Goal: Task Accomplishment & Management: Manage account settings

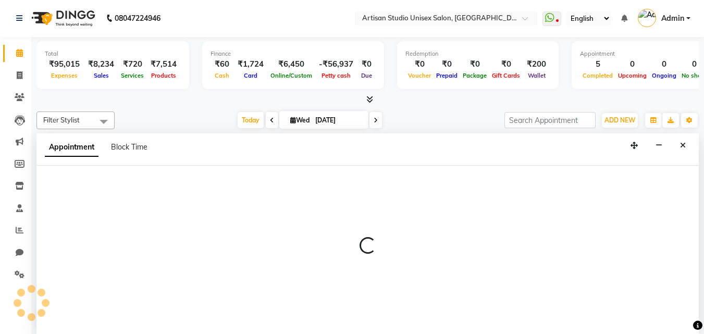
scroll to position [1, 0]
select select "31469"
select select "555"
select select "tentative"
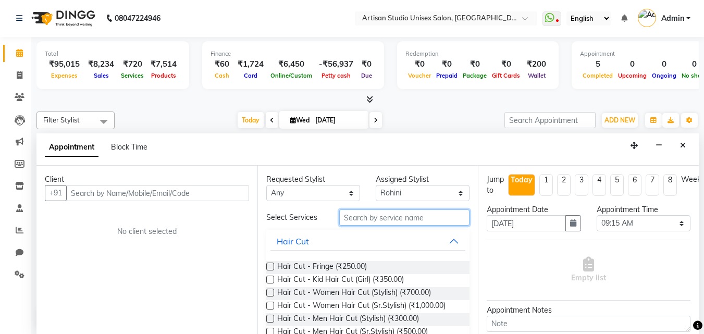
click at [375, 217] on input "text" at bounding box center [404, 217] width 130 height 16
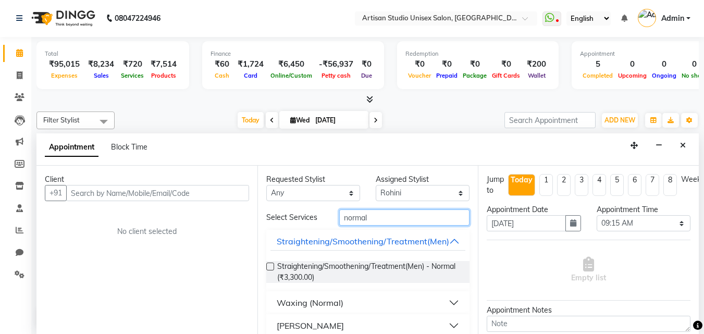
type input "normal"
click at [446, 302] on button "Waxing (Normal)" at bounding box center [367, 302] width 195 height 19
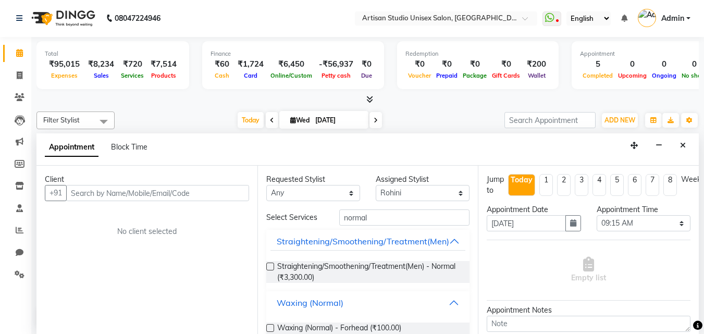
scroll to position [0, 0]
click at [22, 72] on span at bounding box center [19, 76] width 18 height 12
select select "service"
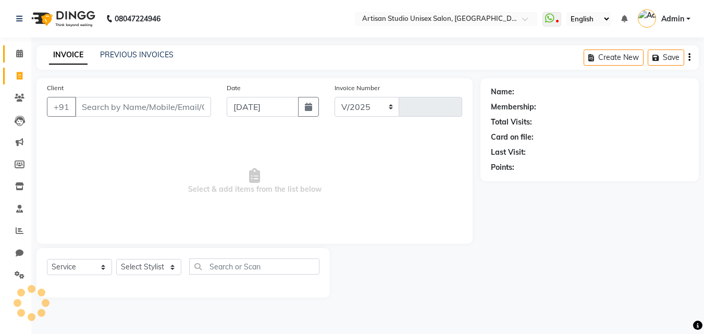
select select "4913"
type input "1041"
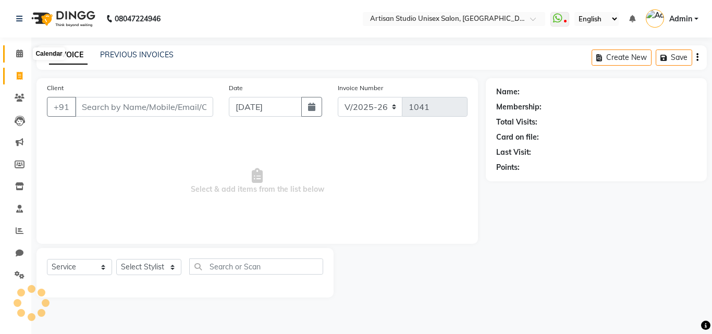
click at [21, 53] on icon at bounding box center [19, 53] width 7 height 8
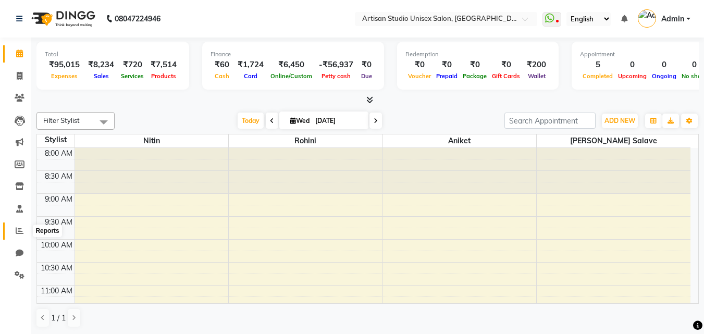
click at [16, 229] on icon at bounding box center [20, 231] width 8 height 8
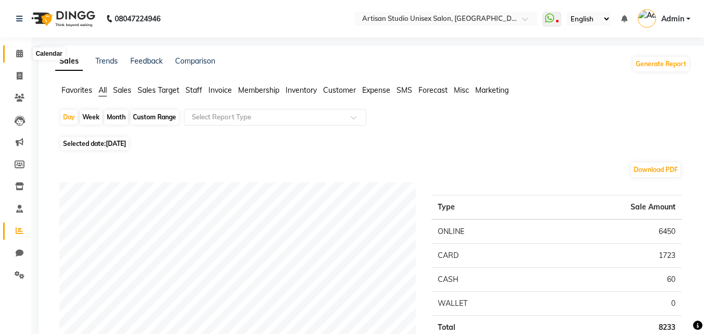
click at [22, 53] on icon at bounding box center [19, 53] width 7 height 8
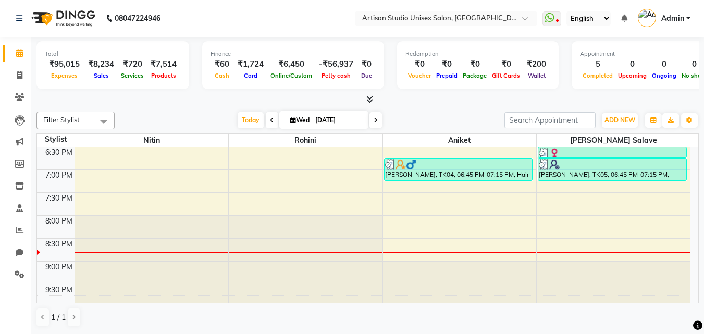
scroll to position [486, 0]
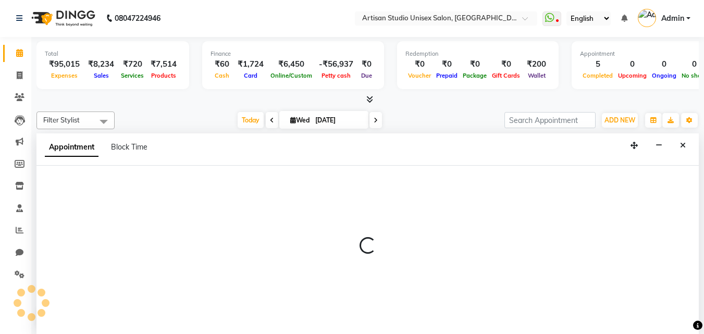
select select "65216"
select select "tentative"
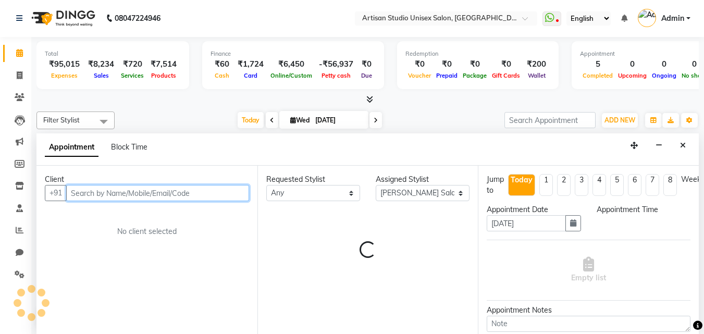
select select "1230"
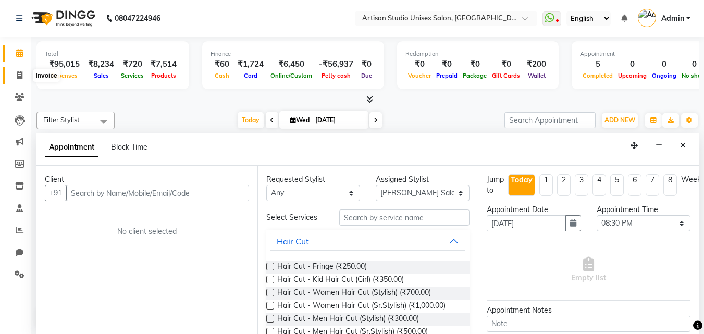
click at [15, 73] on span at bounding box center [19, 76] width 18 height 12
select select "4913"
select select "service"
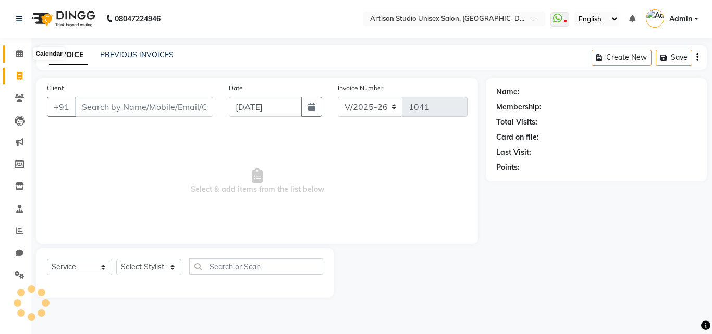
click at [21, 55] on icon at bounding box center [19, 53] width 7 height 8
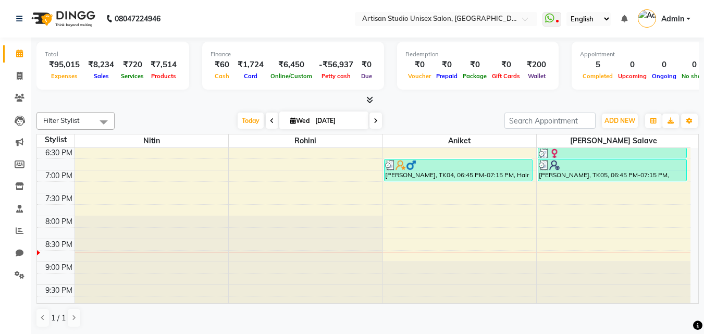
scroll to position [486, 0]
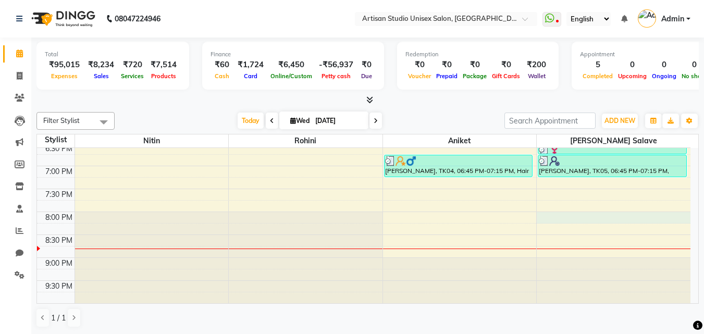
select select "65216"
select select "1200"
select select "tentative"
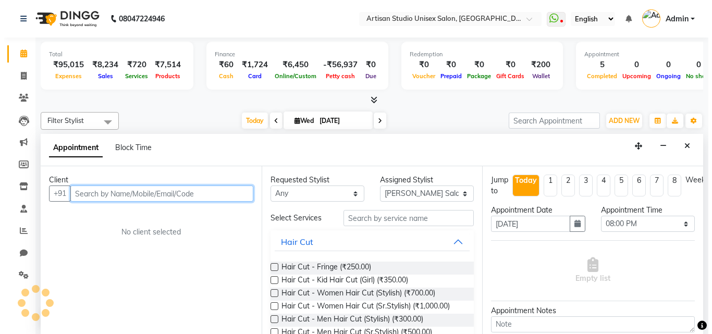
scroll to position [1, 0]
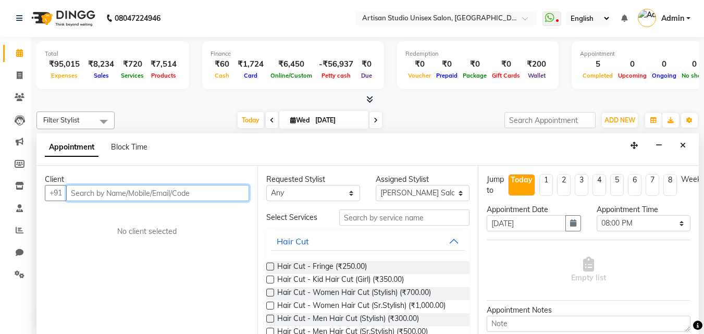
click at [188, 196] on input "text" at bounding box center [157, 193] width 183 height 16
type input "8755688173"
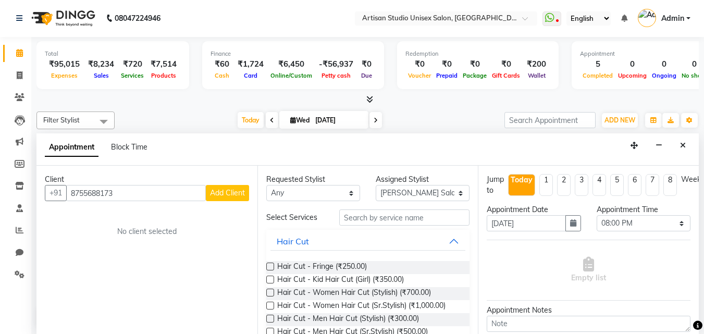
click at [234, 196] on span "Add Client" at bounding box center [227, 192] width 35 height 9
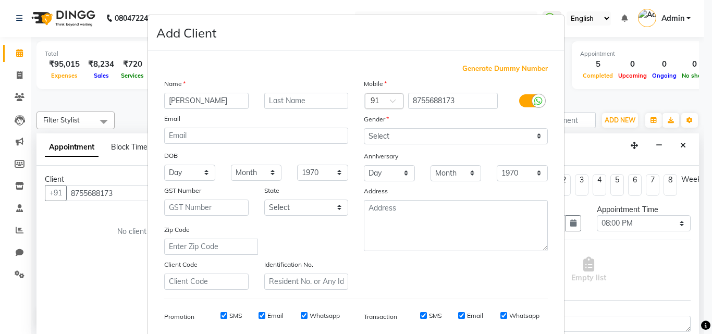
type input "[PERSON_NAME]"
click at [279, 98] on input "text" at bounding box center [306, 101] width 84 height 16
type input "Joshi"
click at [534, 136] on select "Select [DEMOGRAPHIC_DATA] [DEMOGRAPHIC_DATA] Other Prefer Not To Say" at bounding box center [456, 136] width 184 height 16
click at [364, 128] on select "Select [DEMOGRAPHIC_DATA] [DEMOGRAPHIC_DATA] Other Prefer Not To Say" at bounding box center [456, 136] width 184 height 16
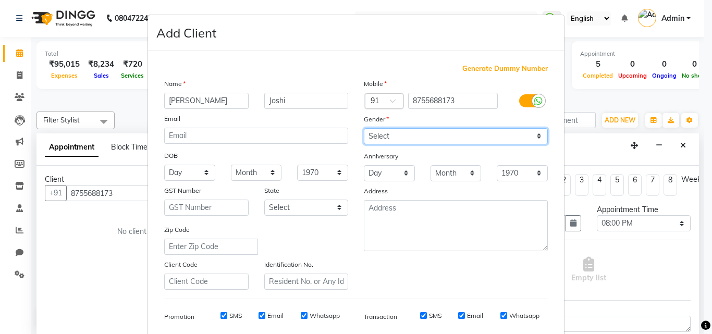
click at [533, 138] on select "Select [DEMOGRAPHIC_DATA] [DEMOGRAPHIC_DATA] Other Prefer Not To Say" at bounding box center [456, 136] width 184 height 16
select select "[DEMOGRAPHIC_DATA]"
click at [364, 128] on select "Select [DEMOGRAPHIC_DATA] [DEMOGRAPHIC_DATA] Other Prefer Not To Say" at bounding box center [456, 136] width 184 height 16
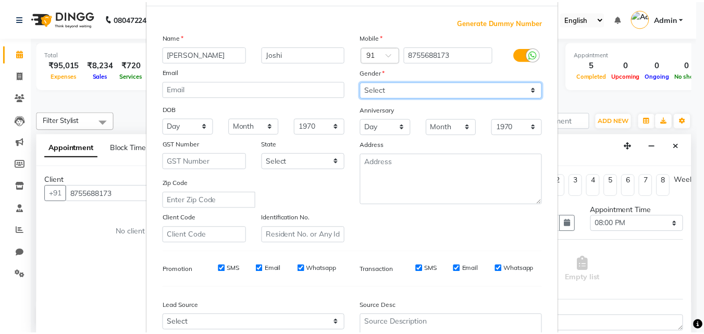
scroll to position [147, 0]
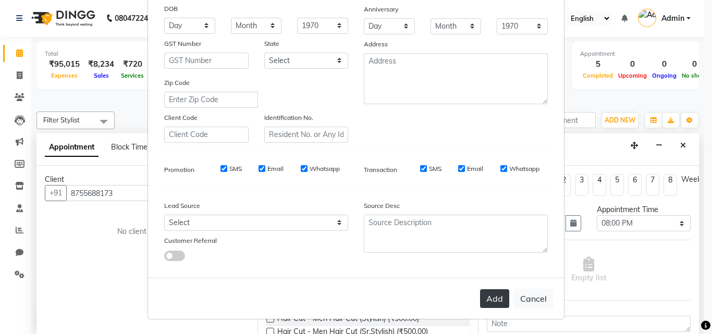
click at [489, 294] on button "Add" at bounding box center [494, 298] width 29 height 19
select select
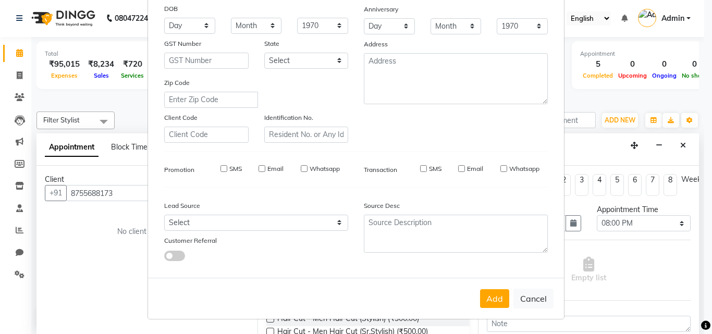
select select
checkbox input "false"
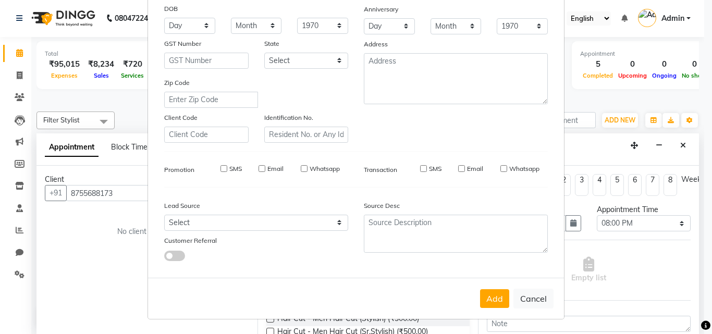
checkbox input "false"
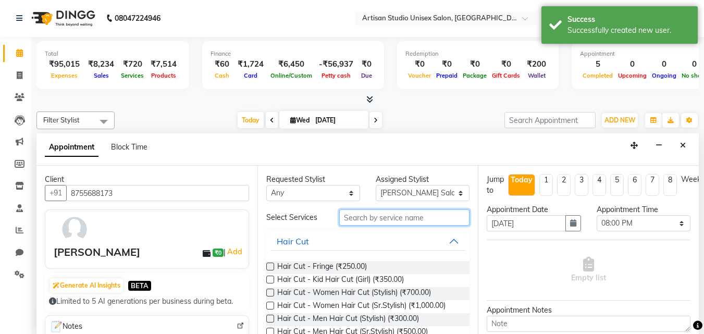
click at [421, 222] on input "text" at bounding box center [404, 217] width 130 height 16
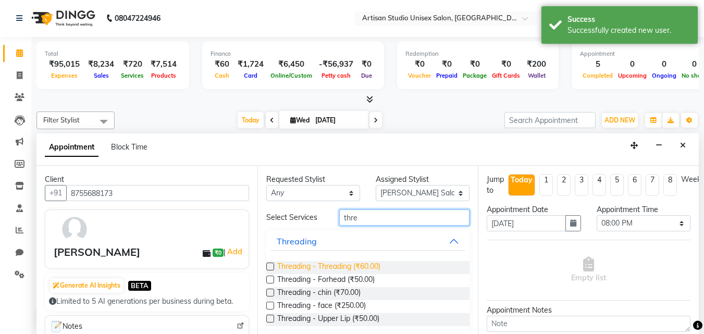
type input "thre"
click at [346, 267] on span "Threading - Threading (₹60.00)" at bounding box center [328, 267] width 103 height 13
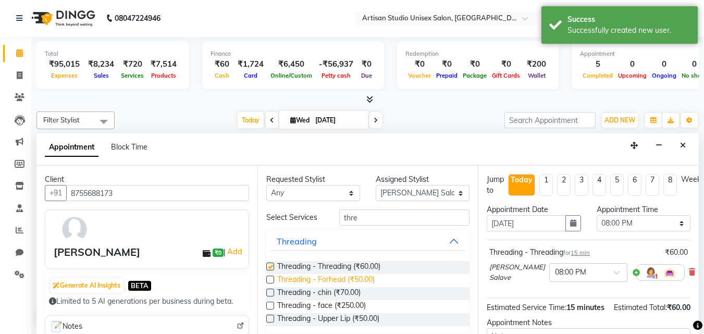
checkbox input "false"
click at [339, 317] on span "Threading - Upper Lip (₹50.00)" at bounding box center [328, 319] width 102 height 13
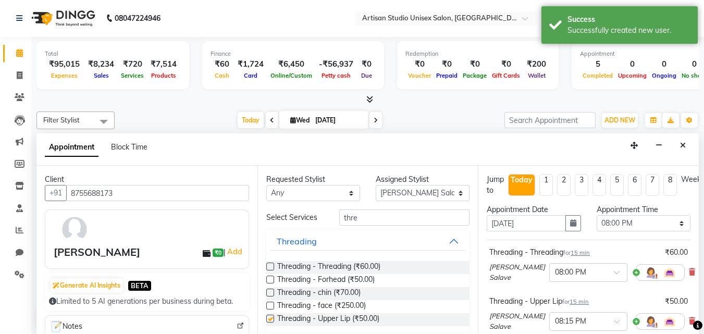
checkbox input "false"
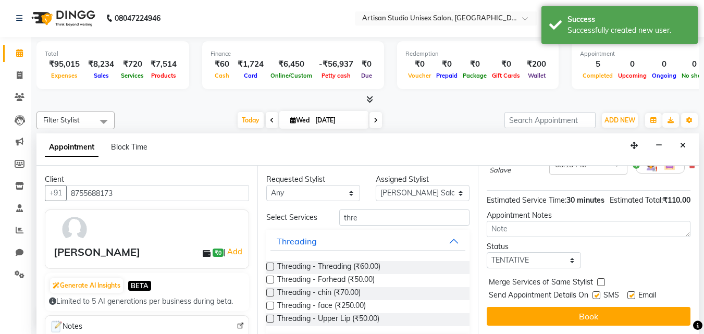
scroll to position [195, 0]
click at [597, 291] on label at bounding box center [596, 295] width 8 height 8
click at [597, 293] on input "checkbox" at bounding box center [595, 296] width 7 height 7
checkbox input "false"
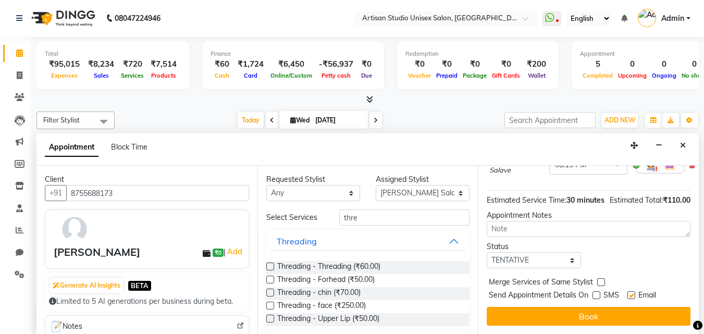
click at [630, 291] on label at bounding box center [631, 295] width 8 height 8
click at [630, 293] on input "checkbox" at bounding box center [630, 296] width 7 height 7
checkbox input "false"
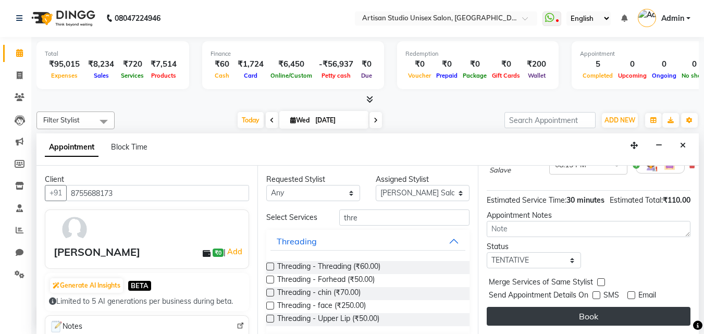
click at [630, 307] on button "Book" at bounding box center [588, 316] width 204 height 19
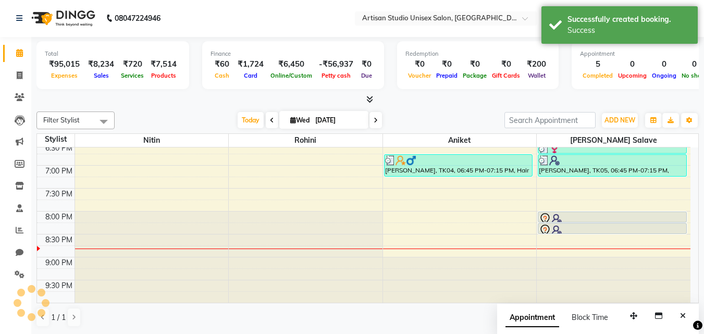
scroll to position [0, 0]
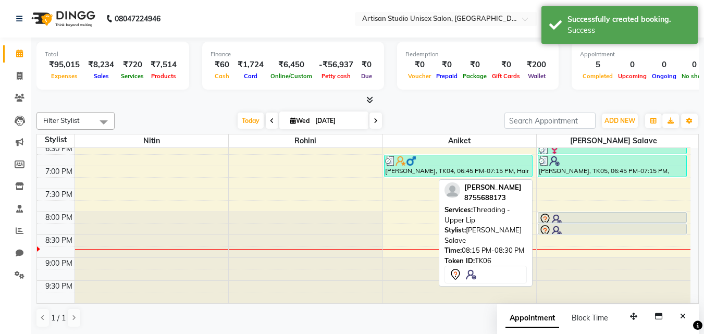
click at [587, 225] on div at bounding box center [612, 230] width 147 height 13
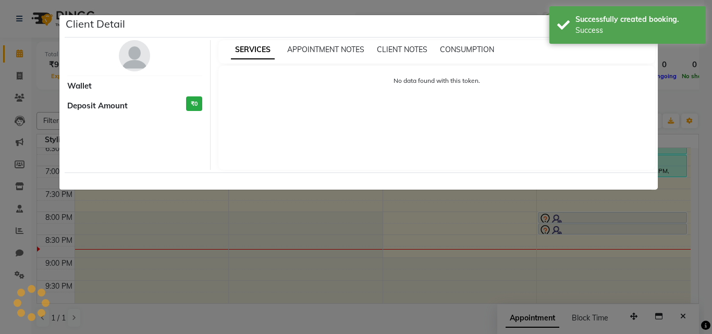
select select "7"
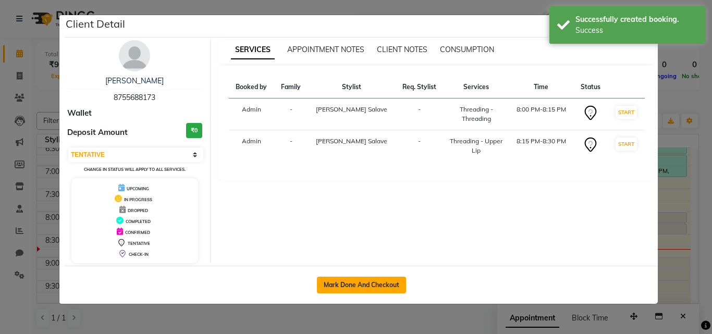
click at [383, 283] on button "Mark Done And Checkout" at bounding box center [361, 285] width 89 height 17
select select "service"
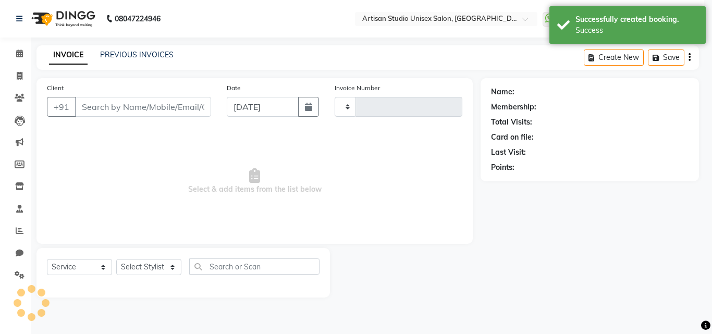
type input "1041"
select select "4913"
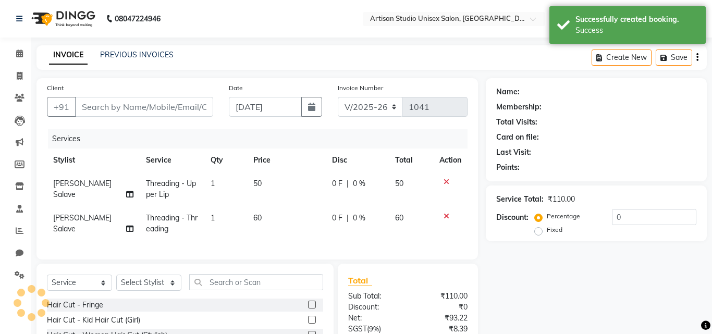
type input "8755688173"
select select "65216"
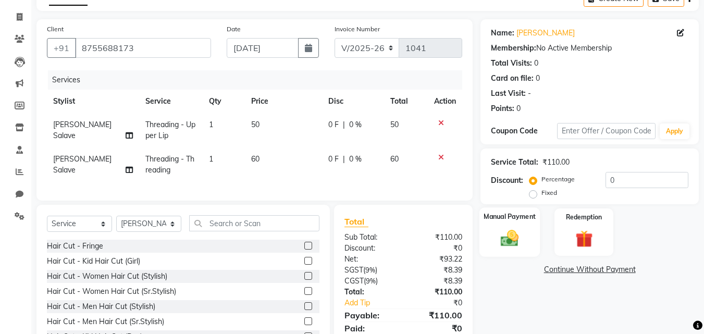
scroll to position [104, 0]
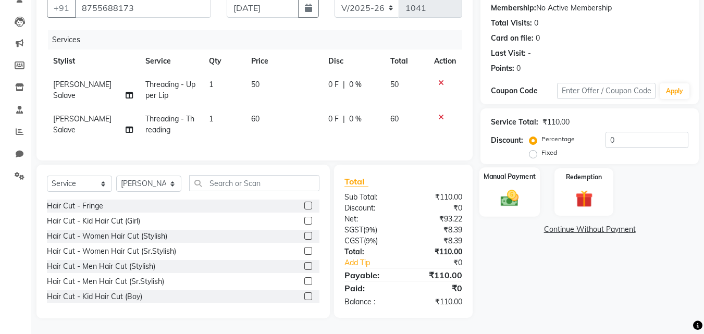
click at [510, 192] on img at bounding box center [509, 198] width 29 height 21
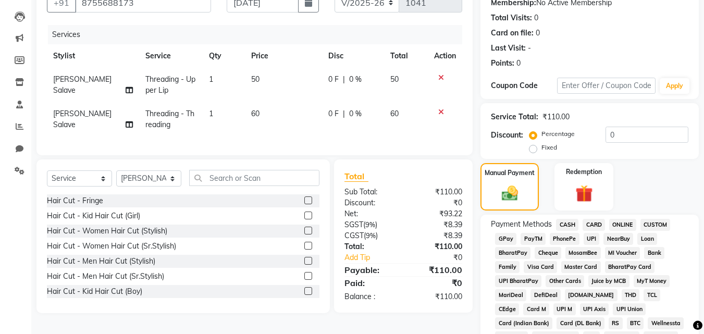
click at [614, 224] on span "ONLINE" at bounding box center [622, 225] width 27 height 12
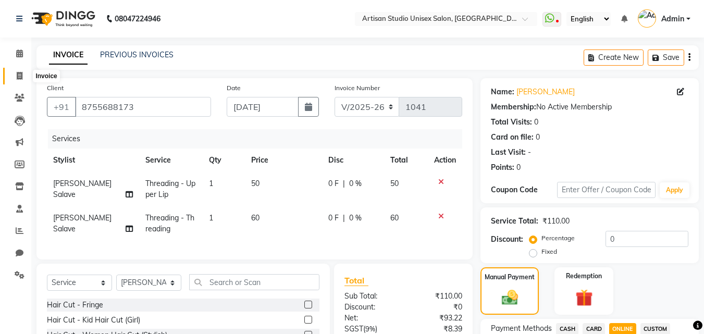
click at [21, 76] on icon at bounding box center [20, 76] width 6 height 8
select select "service"
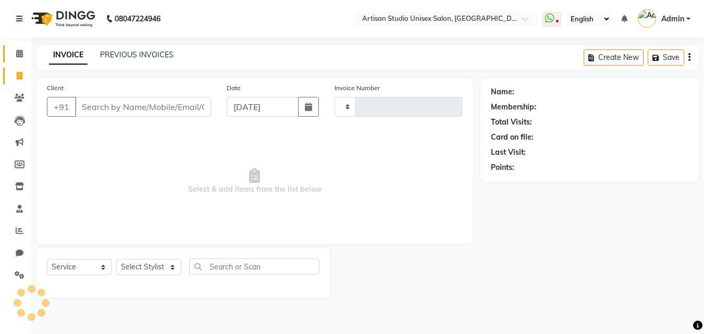
type input "1041"
select select "4913"
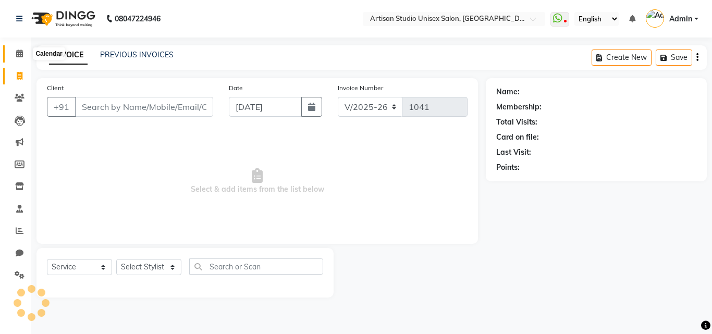
click at [18, 56] on icon at bounding box center [19, 53] width 7 height 8
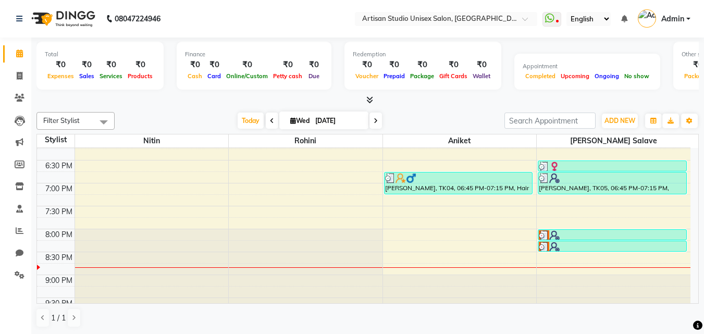
scroll to position [486, 0]
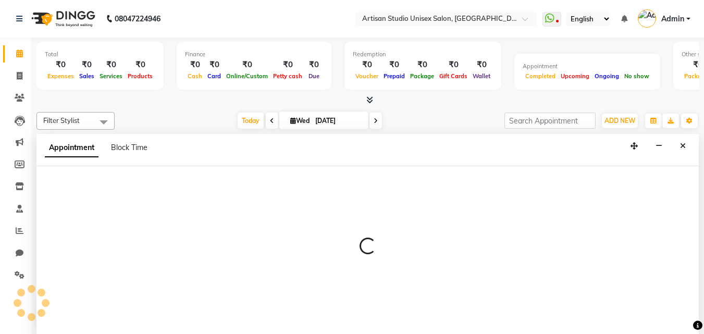
select select "65216"
select select "tentative"
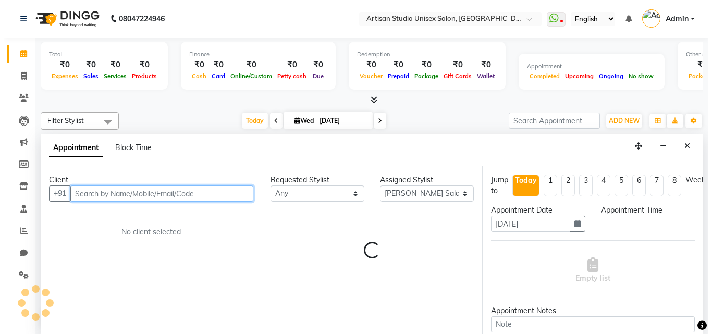
scroll to position [1, 0]
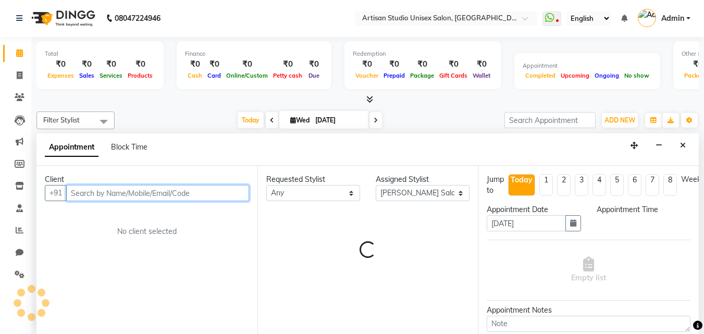
select select "1230"
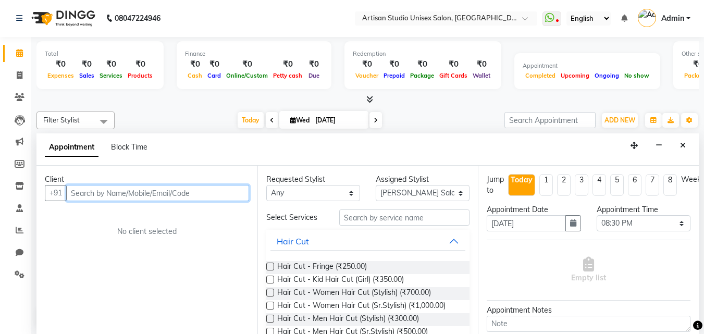
click at [222, 194] on input "text" at bounding box center [157, 193] width 183 height 16
type input "8983504973"
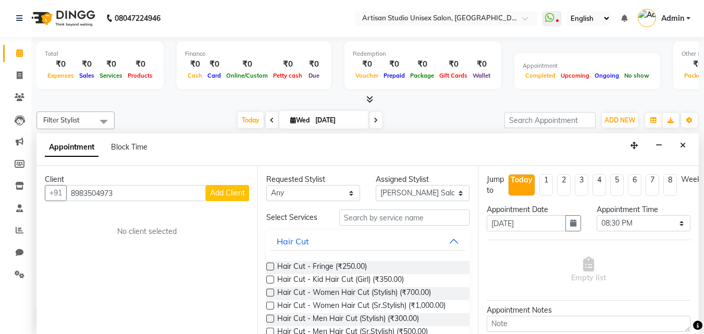
click at [241, 195] on span "Add Client" at bounding box center [227, 192] width 35 height 9
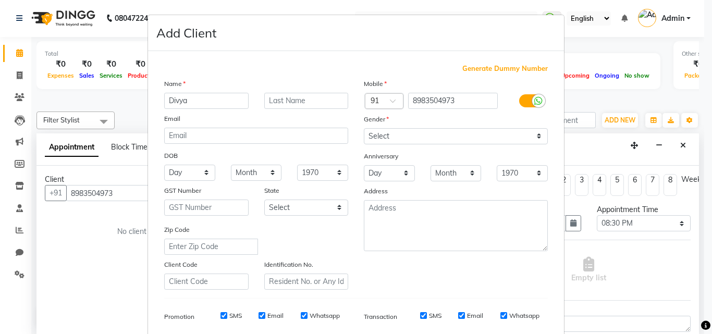
type input "Divya"
click at [305, 97] on input "text" at bounding box center [306, 101] width 84 height 16
click at [319, 98] on input "[PERSON_NAME]" at bounding box center [306, 101] width 84 height 16
type input "[PERSON_NAME]"
click at [535, 141] on select "Select [DEMOGRAPHIC_DATA] [DEMOGRAPHIC_DATA] Other Prefer Not To Say" at bounding box center [456, 136] width 184 height 16
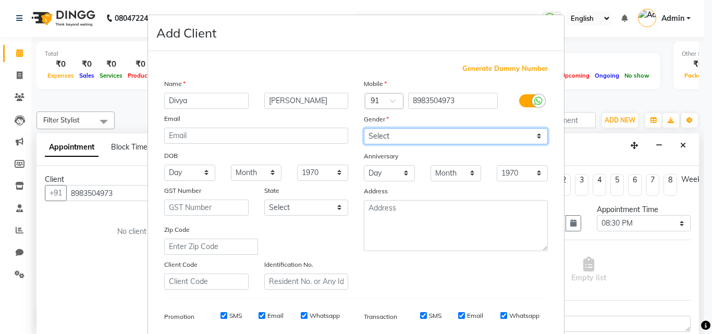
select select "[DEMOGRAPHIC_DATA]"
click at [364, 128] on select "Select [DEMOGRAPHIC_DATA] [DEMOGRAPHIC_DATA] Other Prefer Not To Say" at bounding box center [456, 136] width 184 height 16
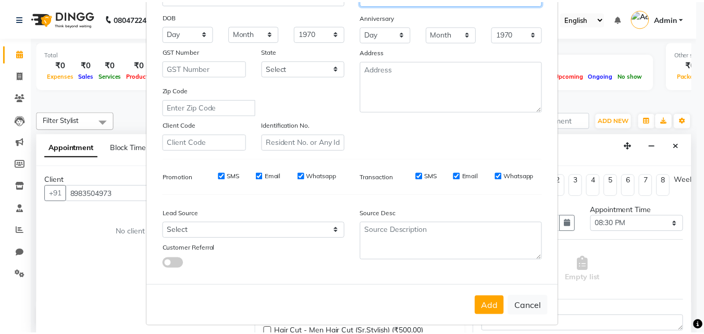
scroll to position [147, 0]
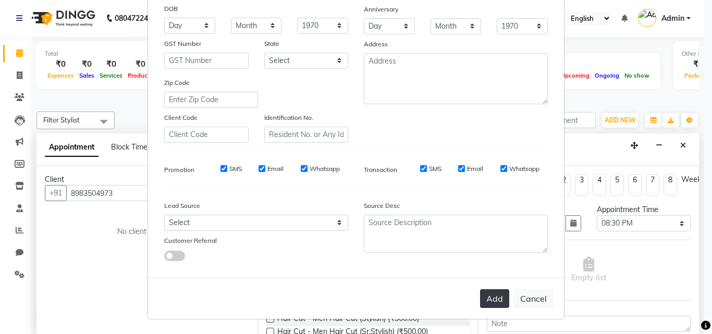
click at [491, 291] on button "Add" at bounding box center [494, 298] width 29 height 19
select select
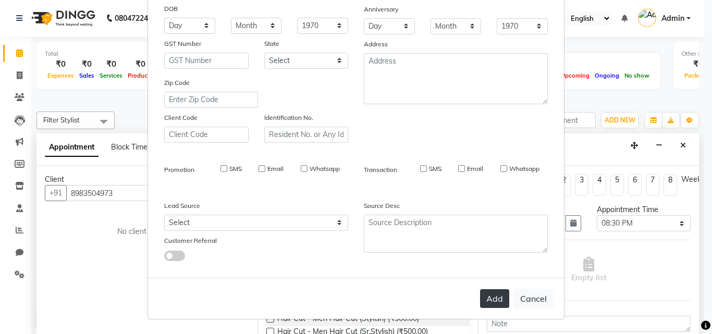
select select
checkbox input "false"
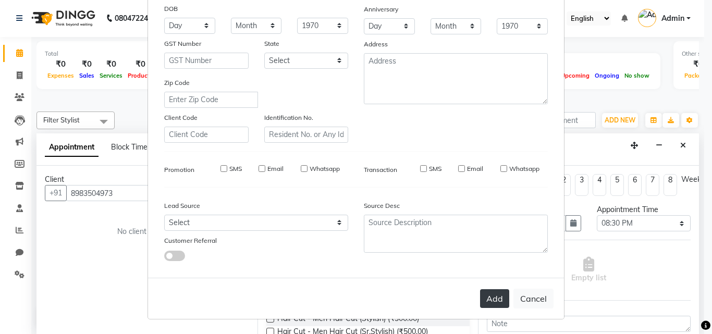
checkbox input "false"
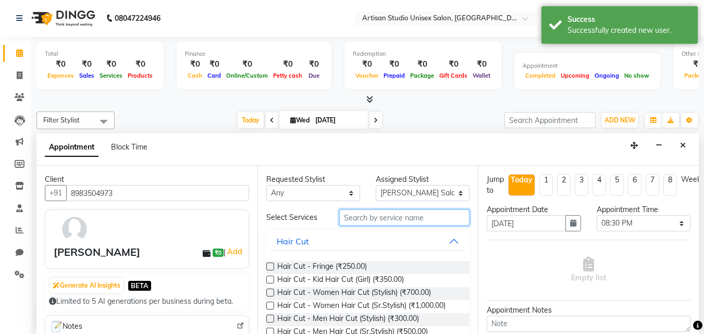
click at [380, 223] on input "text" at bounding box center [404, 217] width 130 height 16
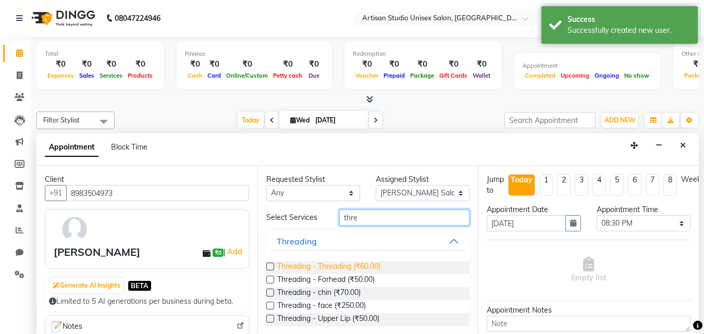
type input "thre"
click at [336, 269] on span "Threading - Threading (₹60.00)" at bounding box center [328, 267] width 103 height 13
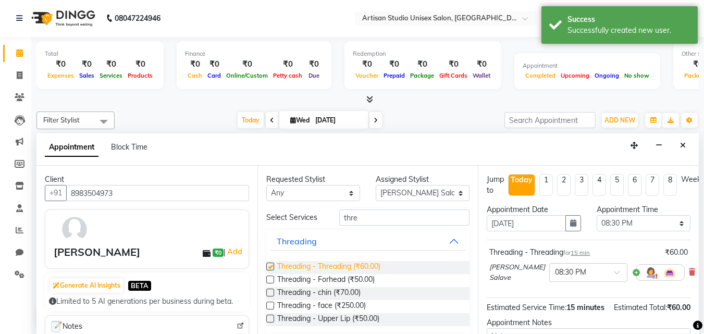
checkbox input "false"
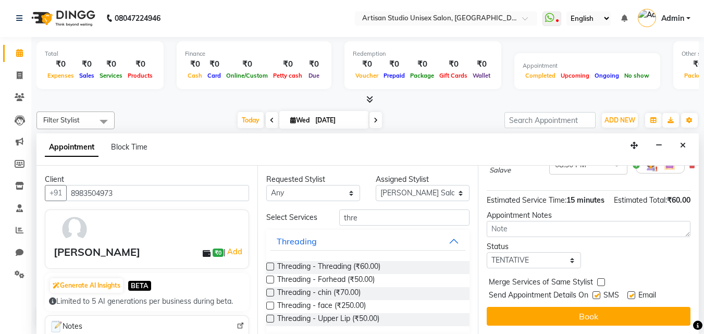
scroll to position [136, 0]
click at [597, 291] on label at bounding box center [596, 295] width 8 height 8
click at [597, 293] on input "checkbox" at bounding box center [595, 296] width 7 height 7
checkbox input "false"
click at [634, 291] on label at bounding box center [631, 295] width 8 height 8
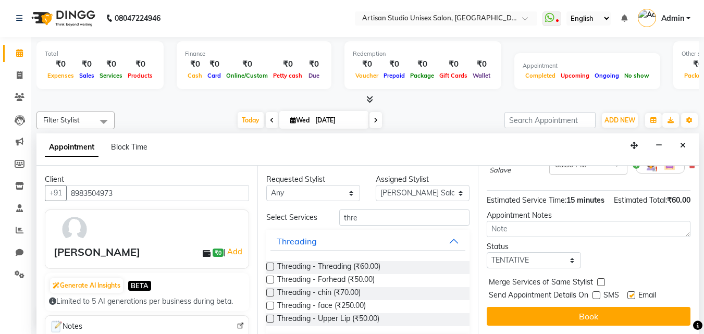
click at [634, 293] on input "checkbox" at bounding box center [630, 296] width 7 height 7
checkbox input "false"
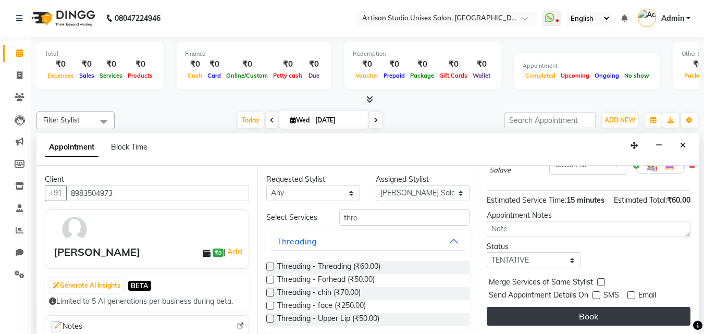
click at [620, 307] on button "Book" at bounding box center [588, 316] width 204 height 19
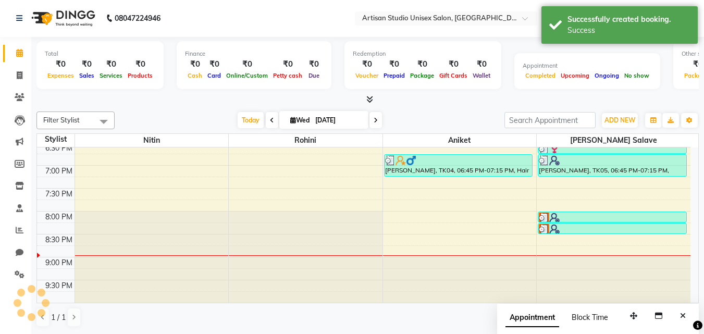
scroll to position [0, 0]
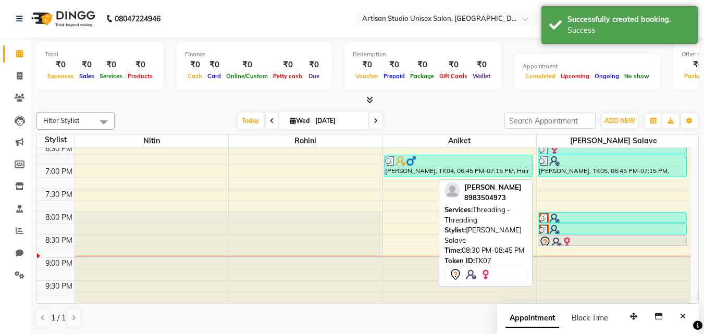
click at [566, 245] on div at bounding box center [612, 245] width 148 height 4
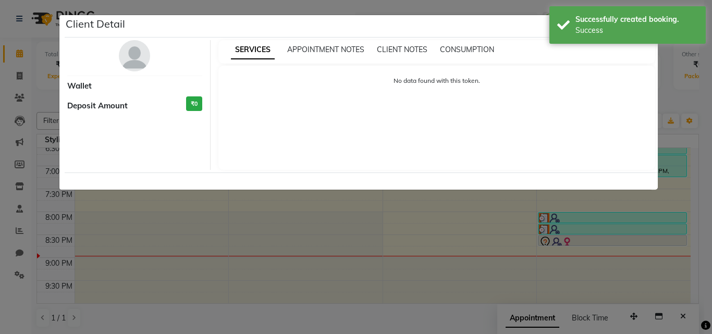
select select "7"
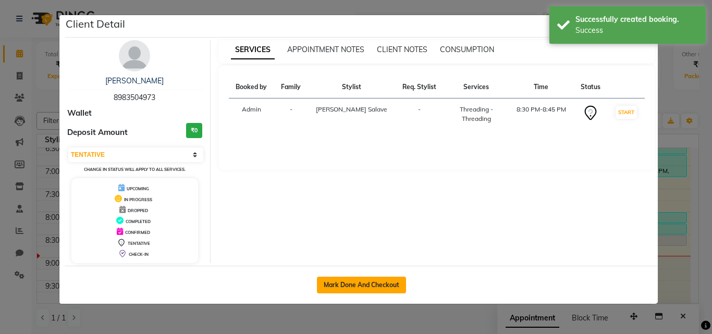
click at [393, 280] on button "Mark Done And Checkout" at bounding box center [361, 285] width 89 height 17
select select "service"
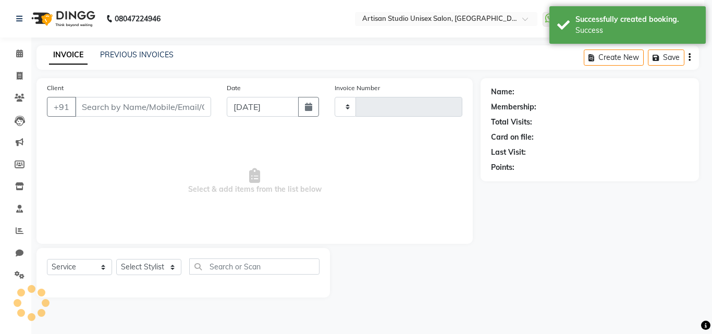
type input "1041"
select select "4913"
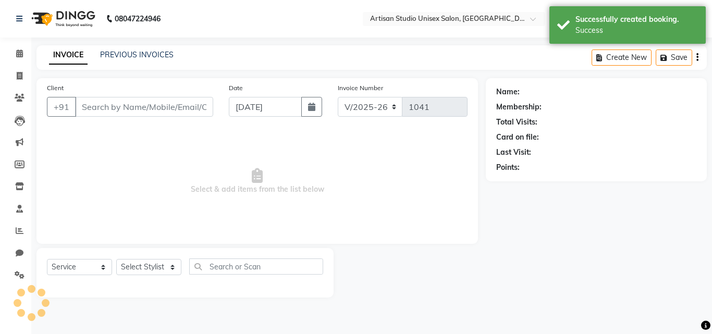
type input "8983504973"
select select "65216"
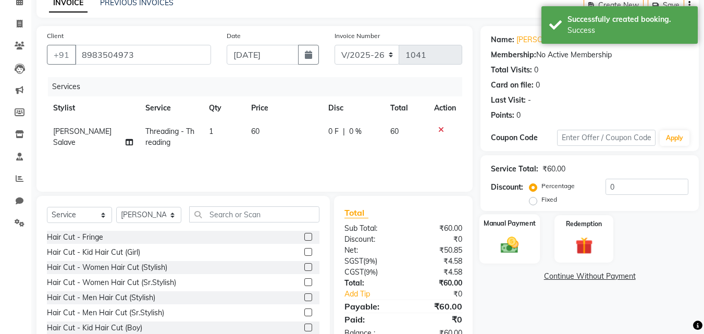
scroll to position [83, 0]
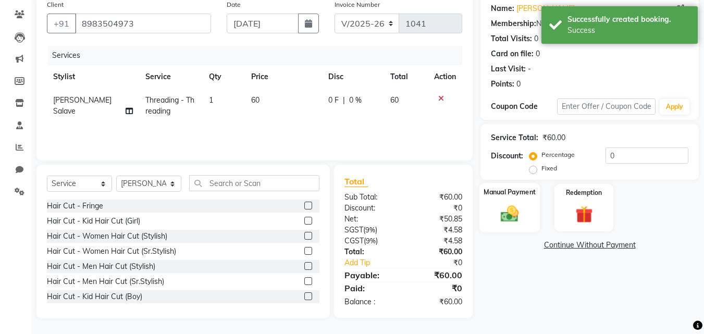
click at [516, 216] on img at bounding box center [509, 213] width 29 height 21
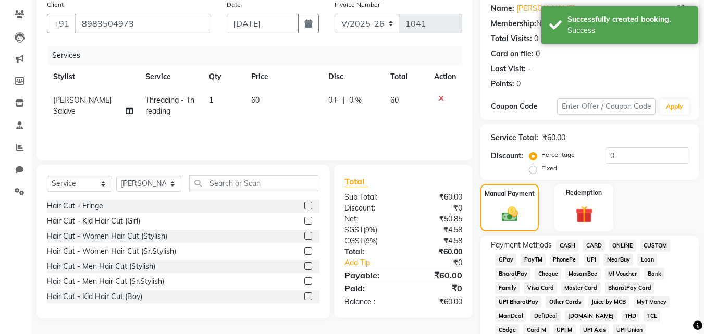
click at [565, 245] on span "CASH" at bounding box center [567, 246] width 22 height 12
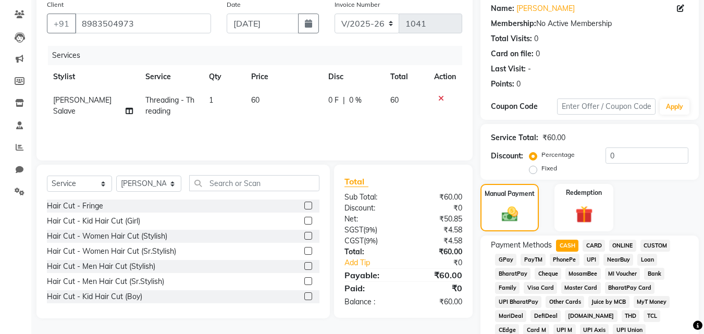
scroll to position [448, 0]
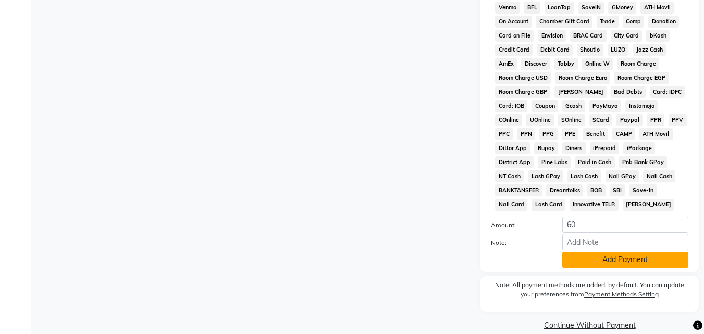
click at [569, 261] on button "Add Payment" at bounding box center [625, 260] width 126 height 16
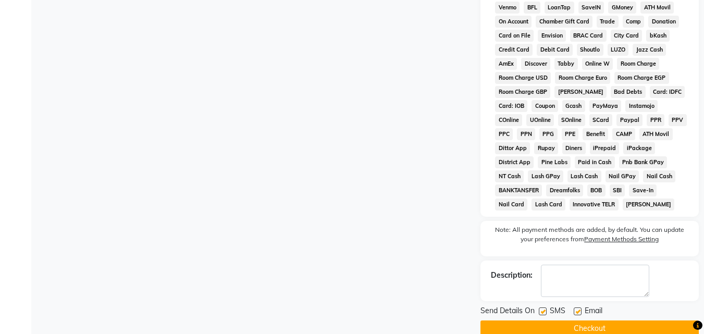
scroll to position [466, 0]
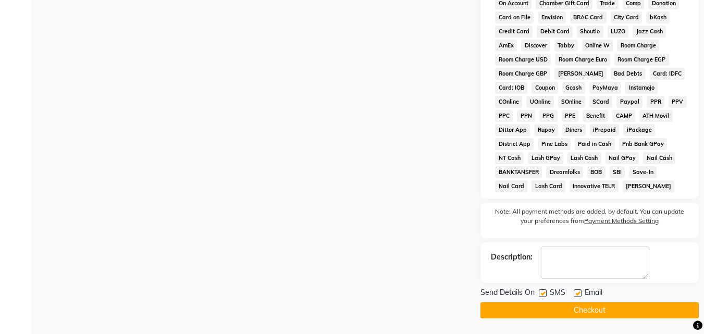
click at [544, 292] on label at bounding box center [543, 293] width 8 height 8
click at [544, 292] on input "checkbox" at bounding box center [542, 293] width 7 height 7
checkbox input "false"
click at [579, 293] on label at bounding box center [577, 293] width 8 height 8
click at [579, 293] on input "checkbox" at bounding box center [576, 293] width 7 height 7
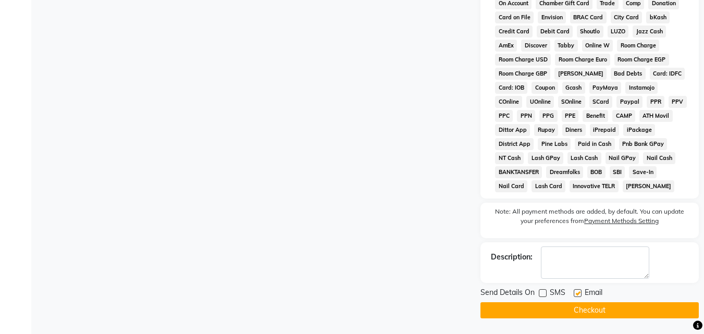
checkbox input "false"
click at [542, 304] on button "Checkout" at bounding box center [589, 310] width 218 height 16
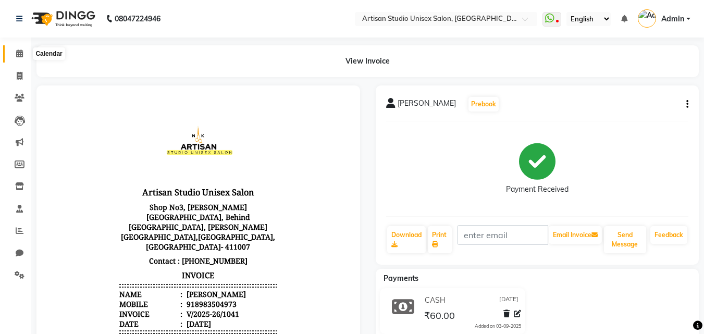
click at [21, 49] on icon at bounding box center [19, 53] width 7 height 8
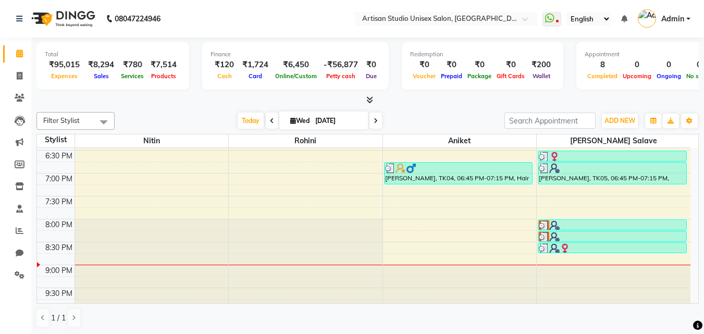
scroll to position [486, 0]
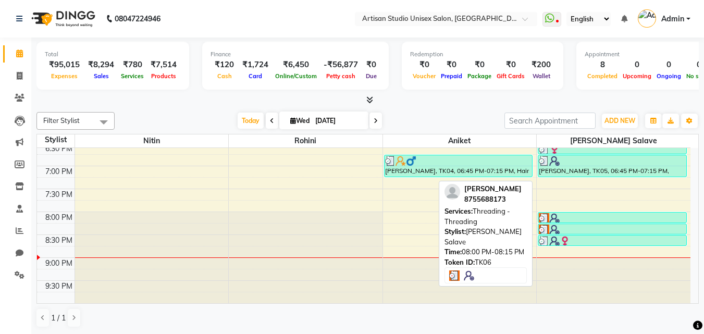
click at [551, 221] on img at bounding box center [554, 218] width 10 height 10
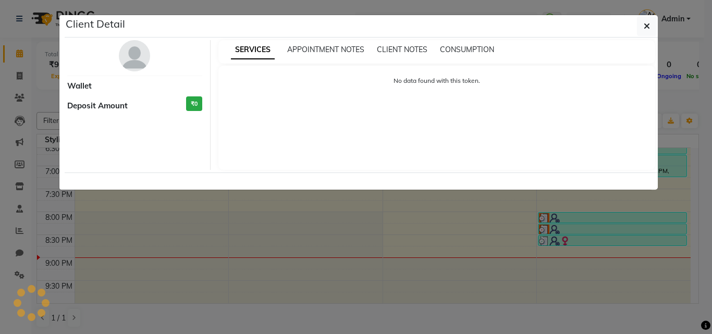
select select "3"
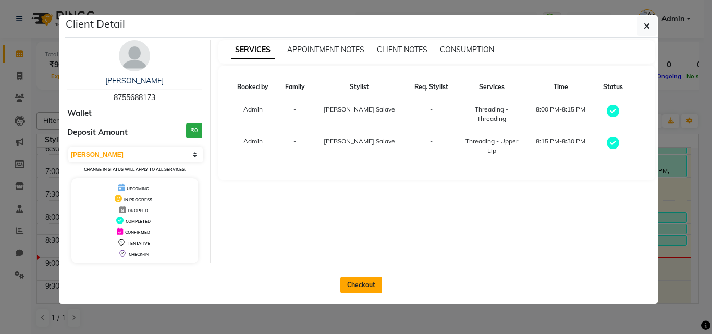
click at [362, 283] on button "Checkout" at bounding box center [361, 285] width 42 height 17
select select "4913"
select select "service"
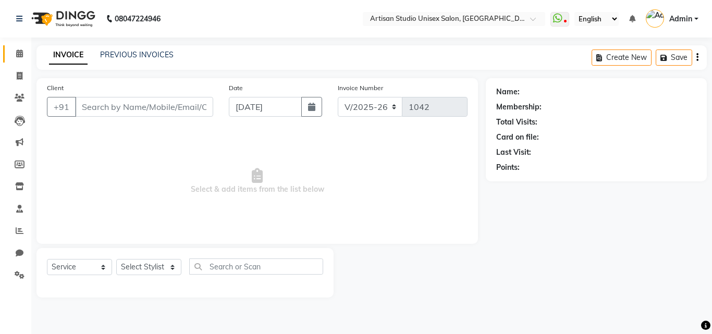
type input "8755688173"
select select "65216"
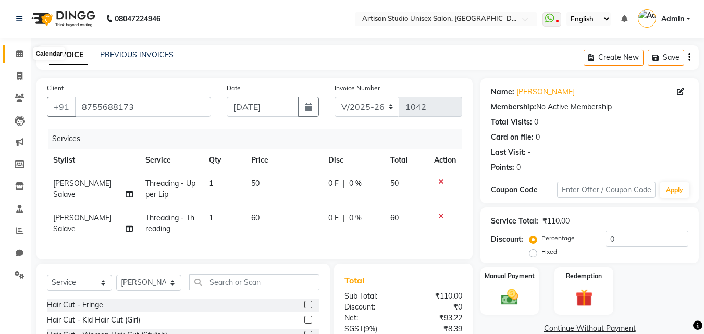
click at [22, 51] on icon at bounding box center [19, 53] width 7 height 8
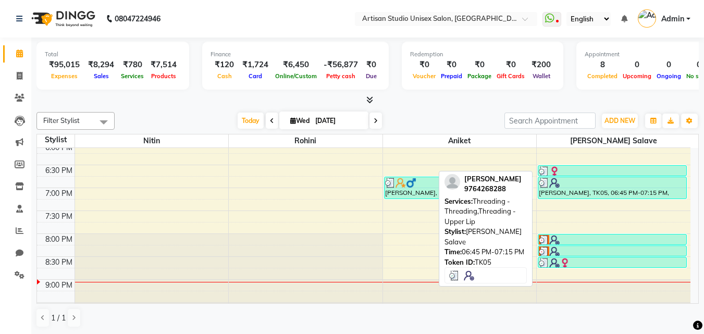
scroll to position [486, 0]
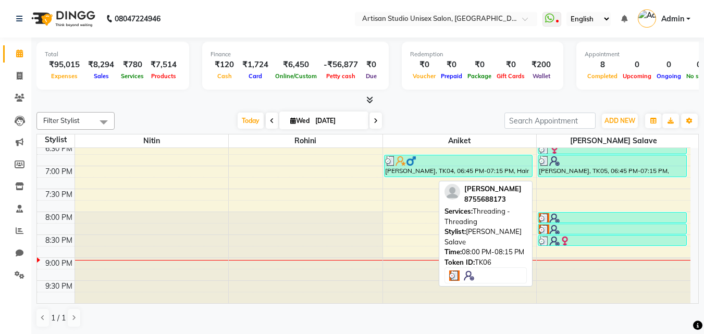
click at [564, 221] on div at bounding box center [612, 218] width 147 height 10
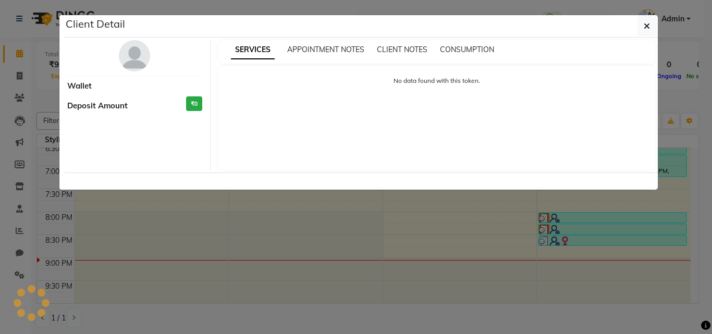
select select "3"
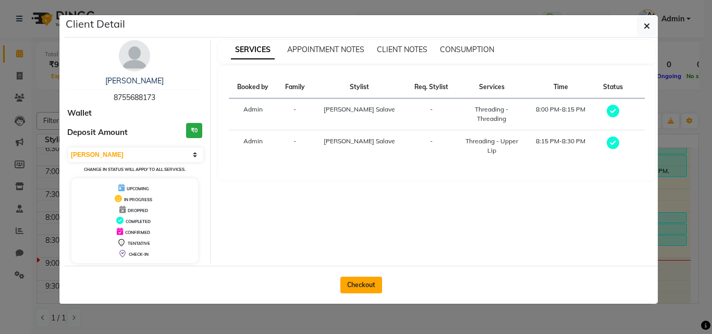
click at [368, 280] on button "Checkout" at bounding box center [361, 285] width 42 height 17
select select "4913"
select select "service"
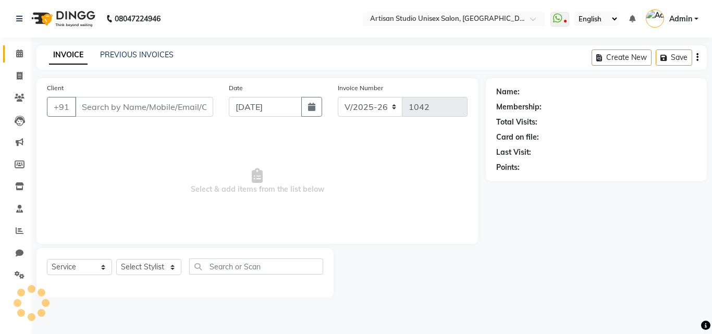
type input "8755688173"
select select "65216"
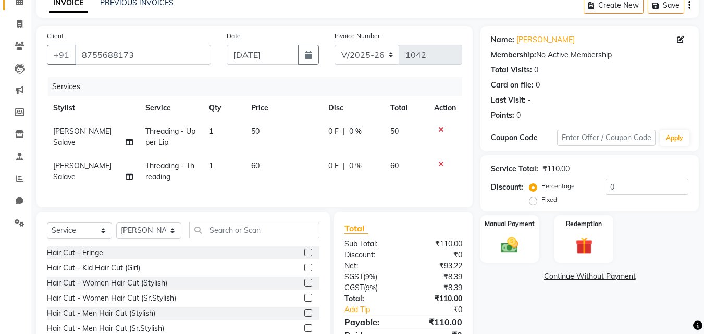
scroll to position [104, 0]
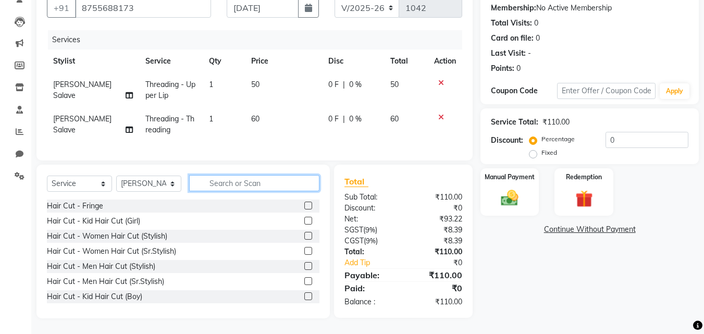
click at [232, 188] on input "text" at bounding box center [254, 183] width 130 height 16
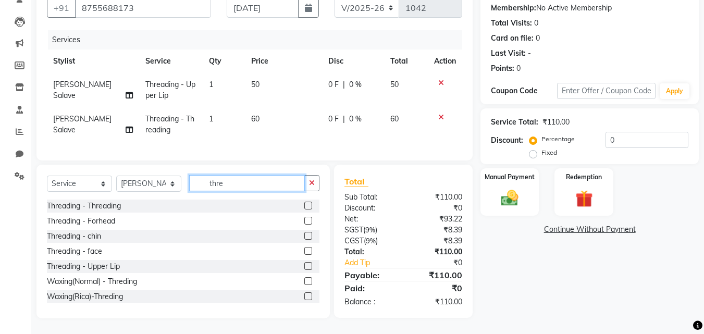
type input "thre"
click at [304, 205] on label at bounding box center [308, 206] width 8 height 8
click at [304, 205] on input "checkbox" at bounding box center [307, 206] width 7 height 7
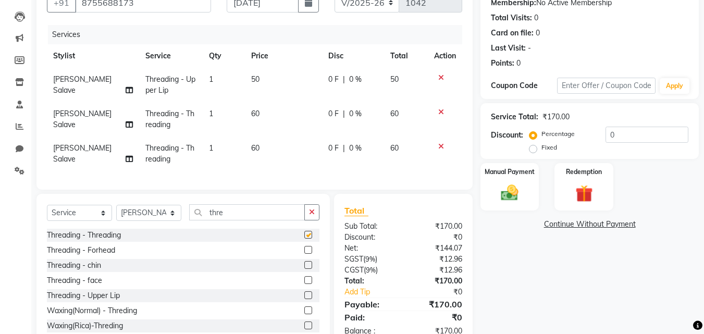
checkbox input "false"
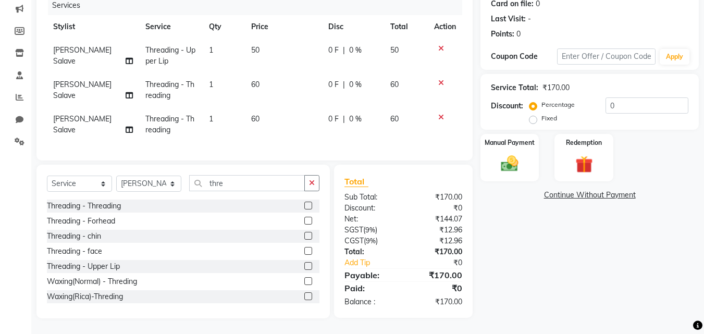
scroll to position [141, 0]
click at [304, 265] on label at bounding box center [308, 266] width 8 height 8
click at [304, 265] on input "checkbox" at bounding box center [307, 266] width 7 height 7
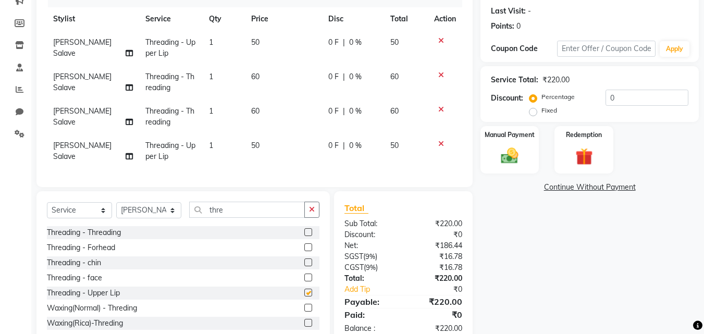
checkbox input "false"
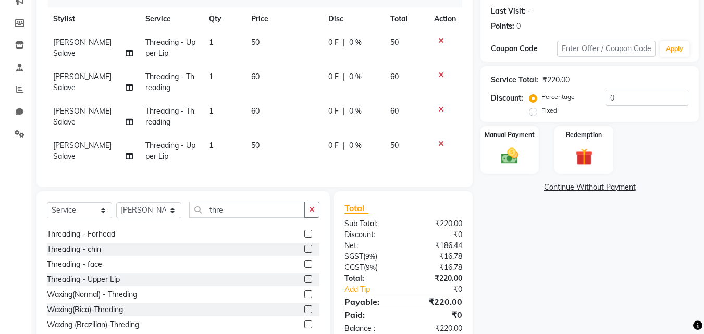
scroll to position [17, 0]
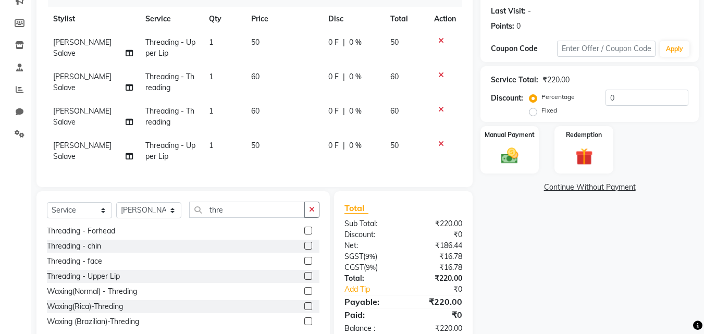
click at [304, 249] on label at bounding box center [308, 246] width 8 height 8
click at [304, 249] on input "checkbox" at bounding box center [307, 246] width 7 height 7
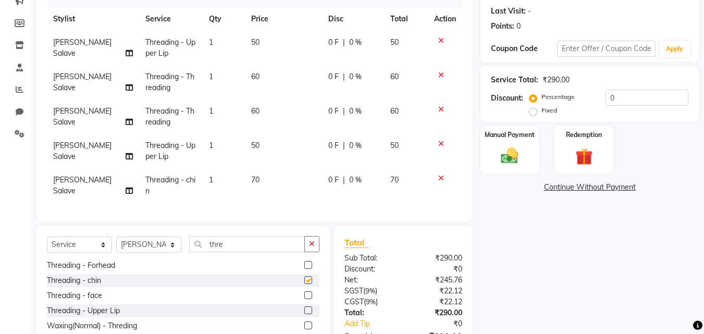
checkbox input "false"
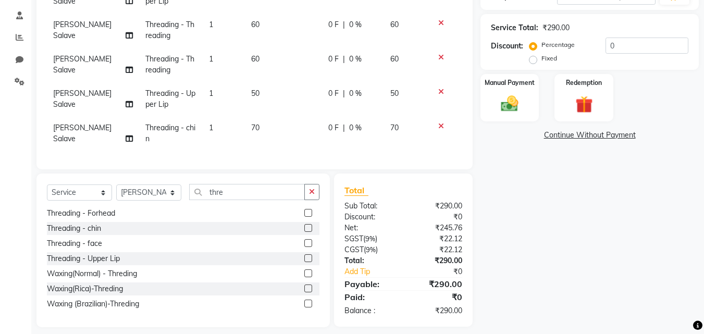
scroll to position [210, 0]
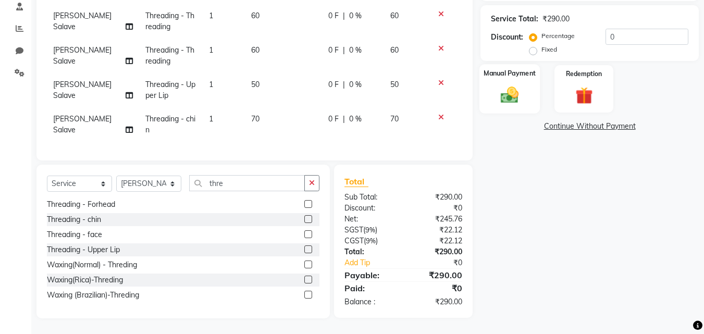
click at [515, 95] on img at bounding box center [509, 94] width 29 height 21
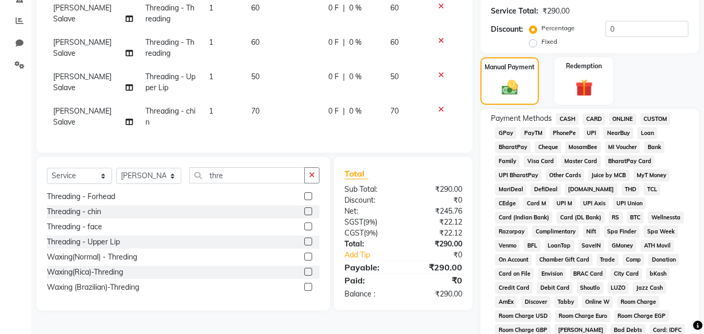
click at [621, 120] on span "ONLINE" at bounding box center [622, 119] width 27 height 12
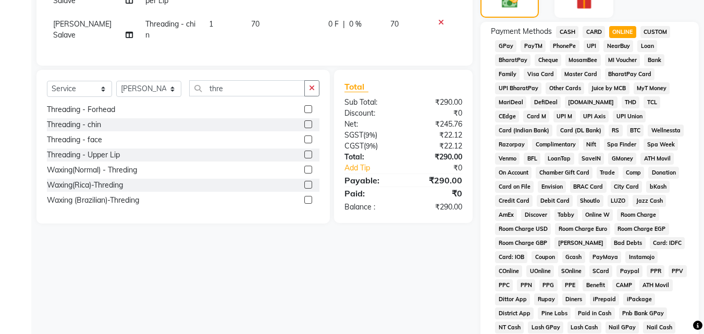
scroll to position [463, 0]
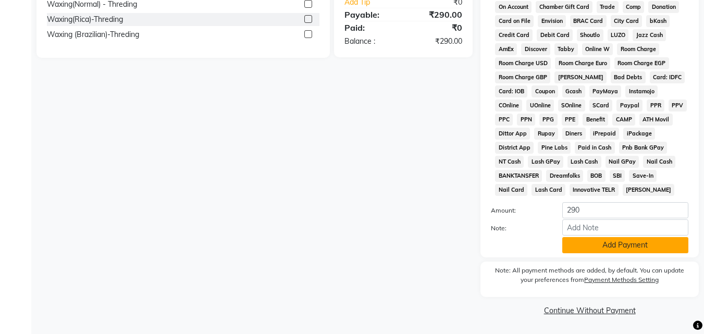
click at [625, 250] on button "Add Payment" at bounding box center [625, 245] width 126 height 16
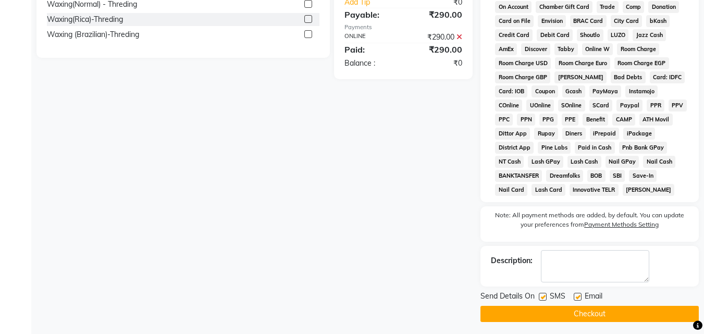
scroll to position [466, 0]
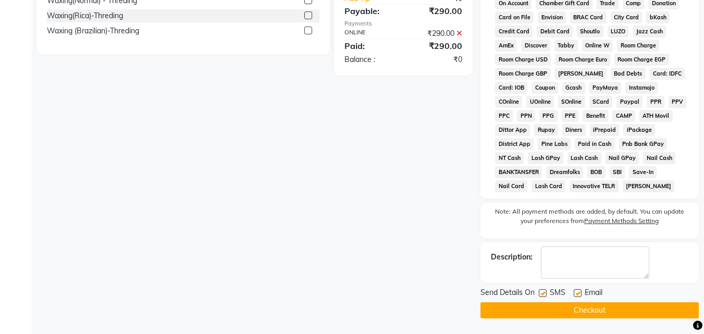
click at [542, 293] on label at bounding box center [543, 293] width 8 height 8
click at [542, 293] on input "checkbox" at bounding box center [542, 293] width 7 height 7
checkbox input "false"
click at [578, 294] on label at bounding box center [577, 293] width 8 height 8
click at [578, 294] on input "checkbox" at bounding box center [576, 293] width 7 height 7
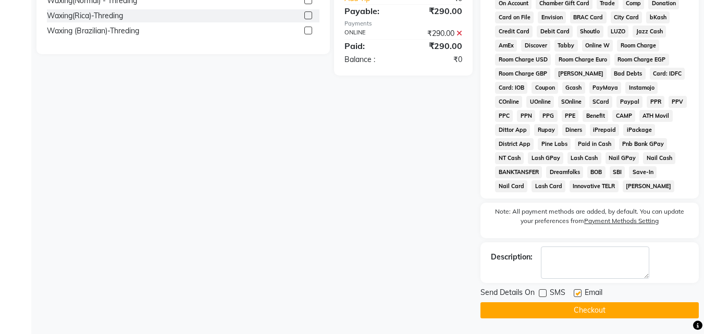
checkbox input "false"
click at [571, 309] on button "Checkout" at bounding box center [589, 310] width 218 height 16
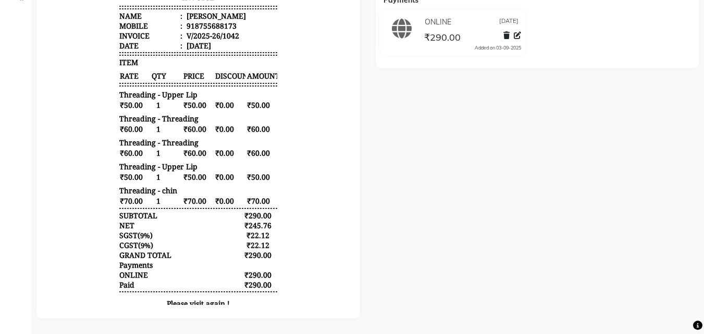
scroll to position [26, 0]
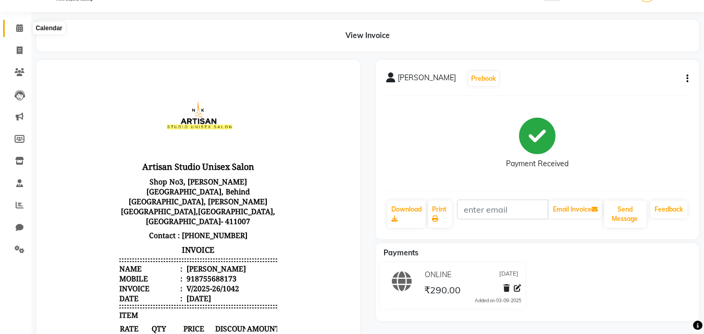
click at [19, 28] on icon at bounding box center [19, 28] width 7 height 8
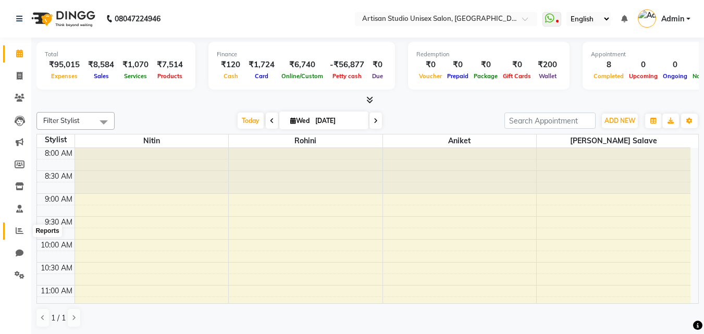
click at [18, 232] on icon at bounding box center [20, 231] width 8 height 8
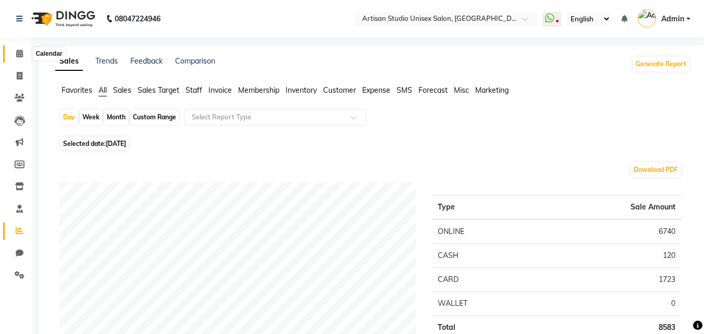
click at [20, 56] on icon at bounding box center [19, 53] width 7 height 8
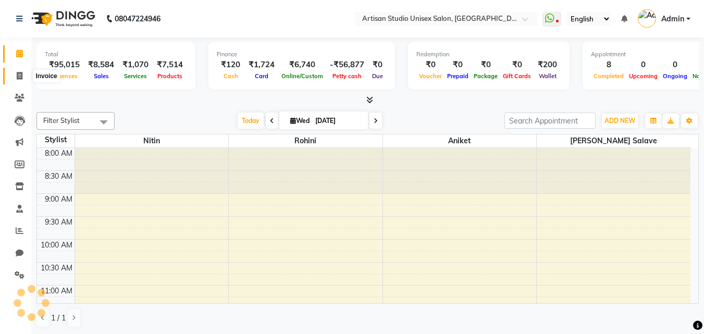
click at [17, 75] on icon at bounding box center [20, 76] width 6 height 8
select select "service"
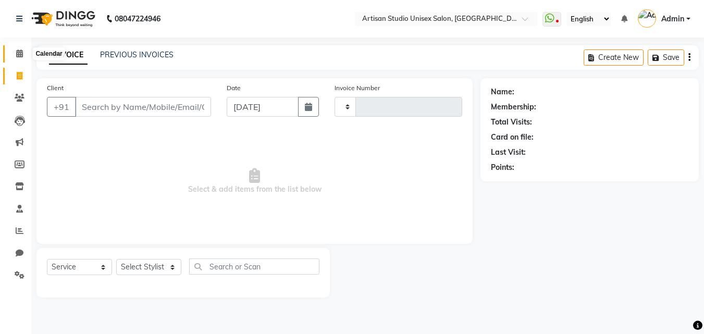
type input "1043"
select select "4913"
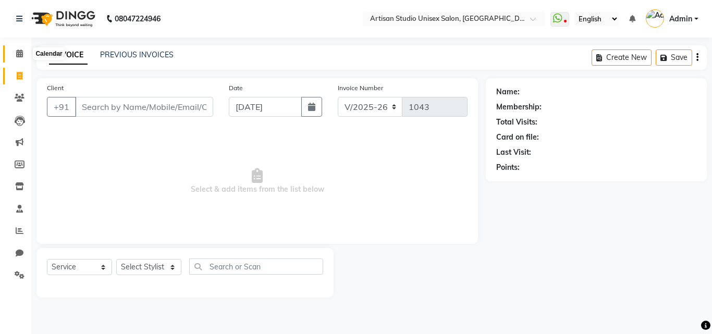
click at [21, 56] on icon at bounding box center [19, 53] width 7 height 8
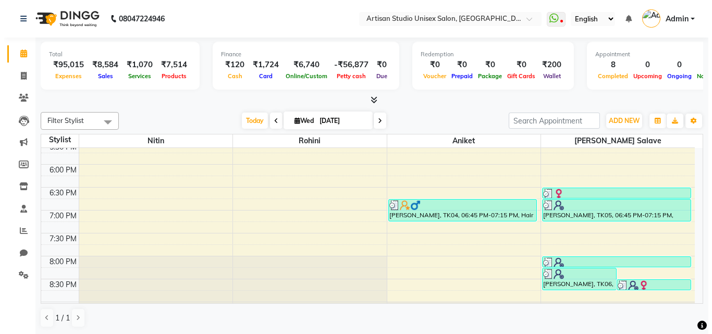
scroll to position [469, 0]
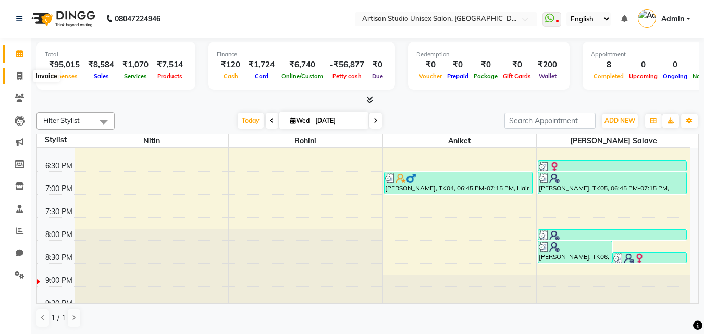
click at [20, 76] on icon at bounding box center [20, 76] width 6 height 8
select select "4913"
select select "service"
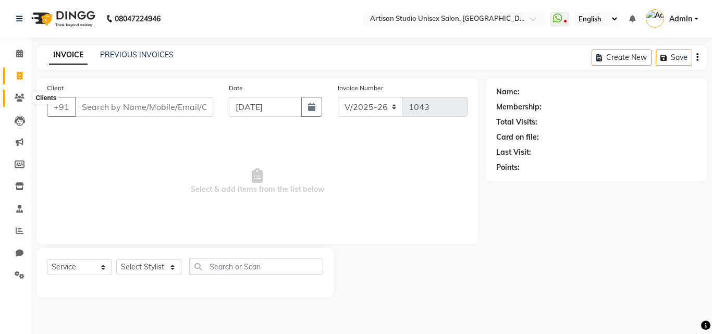
click at [19, 96] on icon at bounding box center [20, 98] width 10 height 8
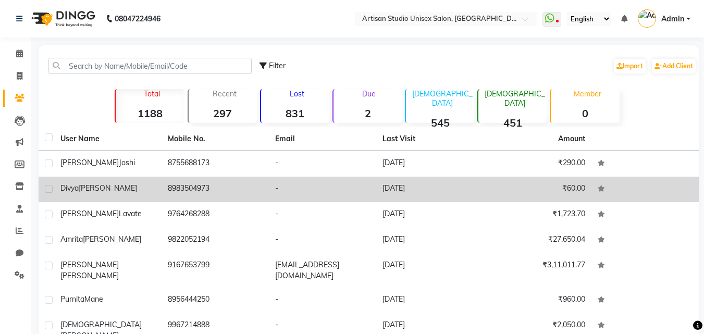
click at [247, 188] on td "8983504973" at bounding box center [214, 190] width 107 height 26
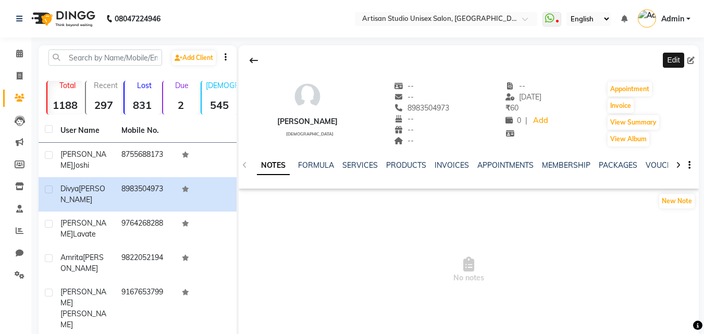
click at [693, 64] on span at bounding box center [692, 60] width 11 height 11
click at [688, 59] on icon at bounding box center [690, 60] width 7 height 7
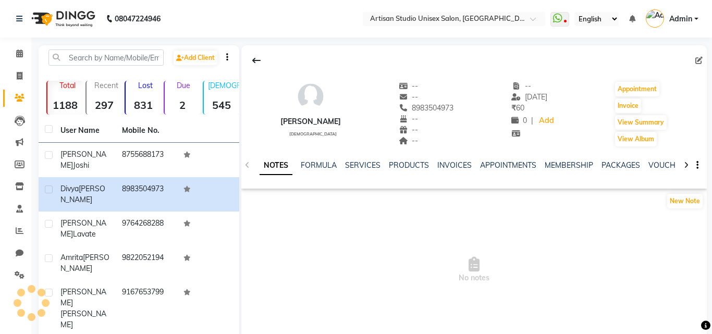
select select "[DEMOGRAPHIC_DATA]"
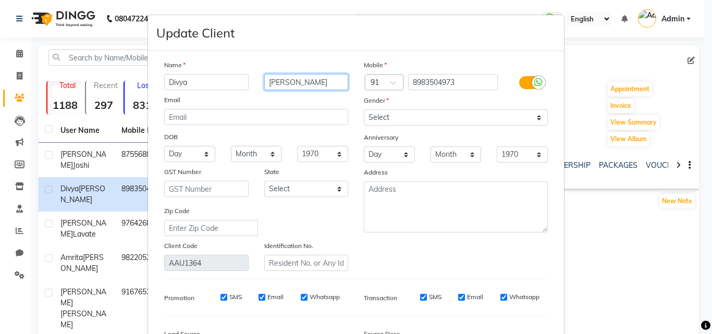
click at [306, 83] on input "[PERSON_NAME]" at bounding box center [306, 82] width 84 height 16
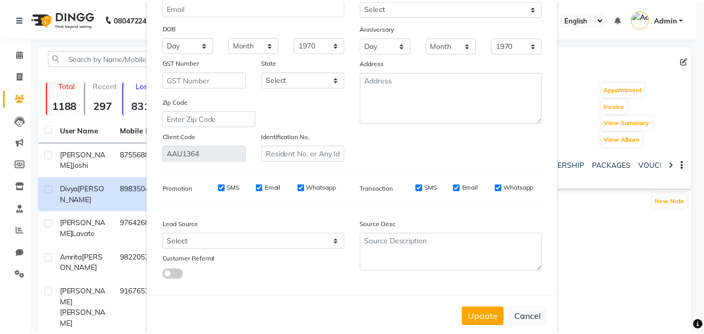
scroll to position [128, 0]
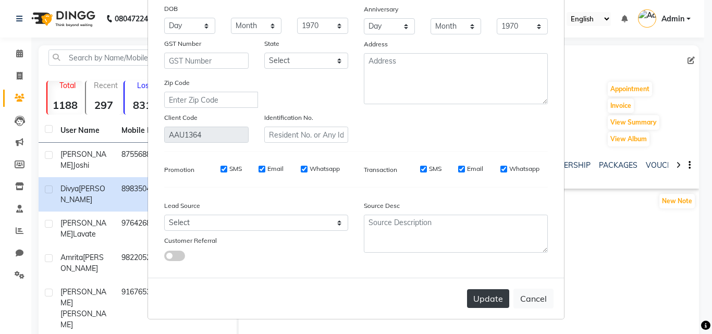
type input "Choudhary"
click at [493, 301] on button "Update" at bounding box center [488, 298] width 42 height 19
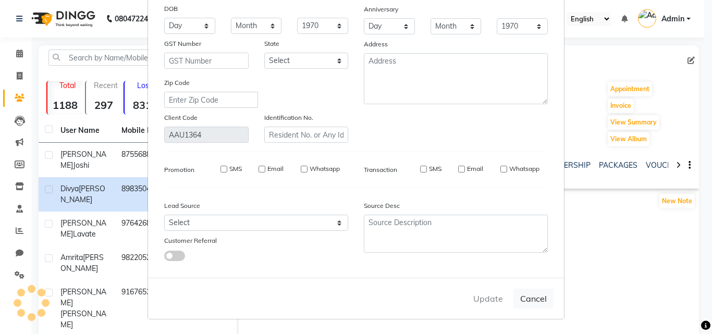
select select
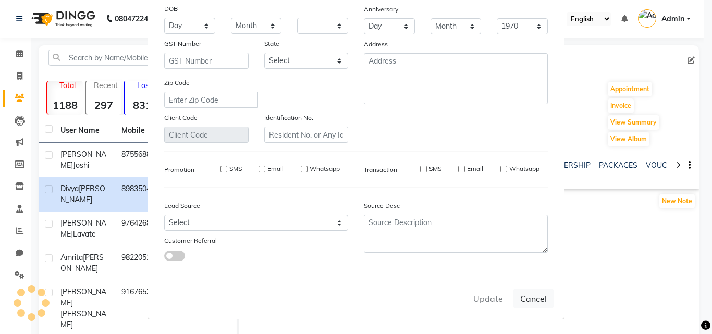
select select
checkbox input "false"
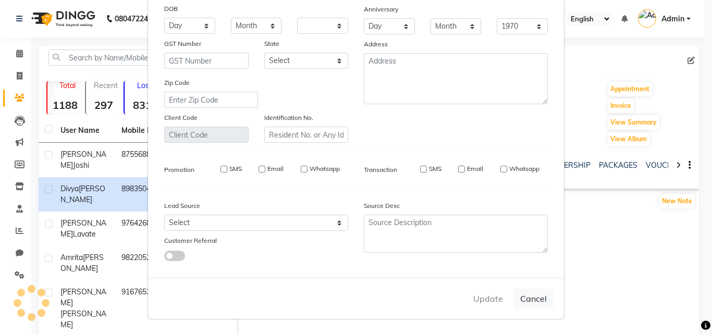
checkbox input "false"
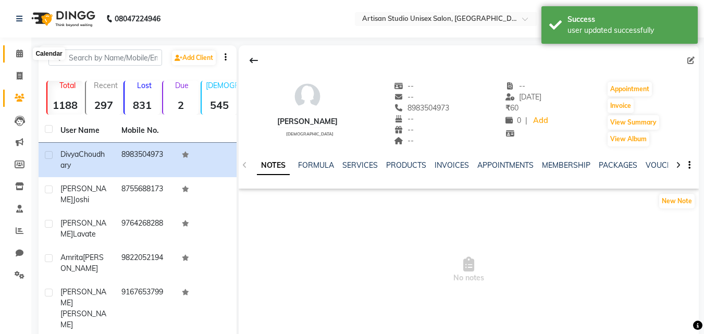
click at [17, 54] on icon at bounding box center [19, 53] width 7 height 8
